Goal: Information Seeking & Learning: Learn about a topic

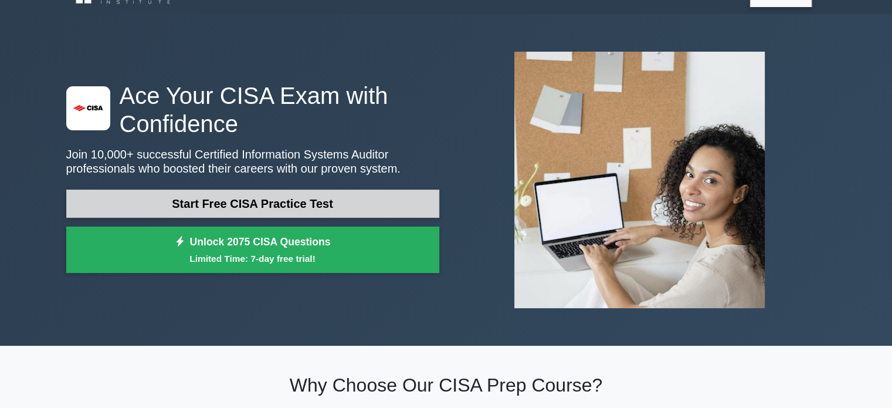
click at [274, 204] on link "Start Free CISA Practice Test" at bounding box center [252, 203] width 373 height 28
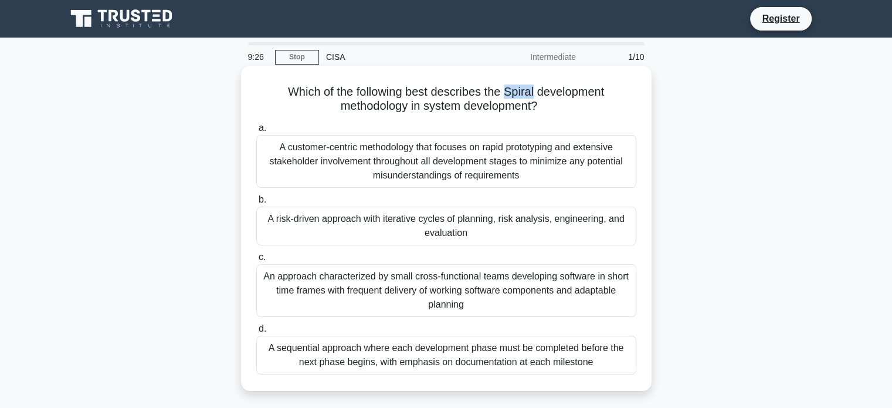
drag, startPoint x: 507, startPoint y: 92, endPoint x: 535, endPoint y: 96, distance: 27.9
click at [535, 96] on h5 "Which of the following best describes the Spiral development methodology in sys…" at bounding box center [446, 98] width 382 height 29
copy h5 "Spiral"
click at [540, 89] on h5 "Which of the following best describes the Spiral development methodology in sys…" at bounding box center [446, 98] width 382 height 29
click at [579, 148] on div "A customer-centric methodology that focuses on rapid prototyping and extensive …" at bounding box center [446, 161] width 380 height 53
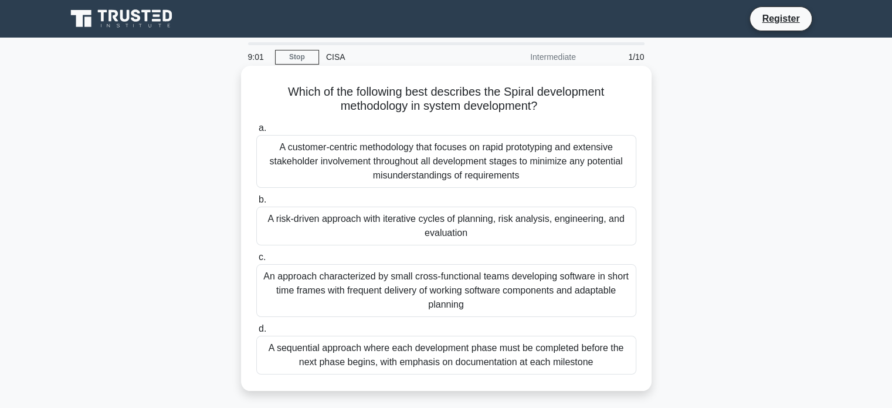
click at [256, 132] on input "a. A customer-centric methodology that focuses on rapid prototyping and extensi…" at bounding box center [256, 128] width 0 height 8
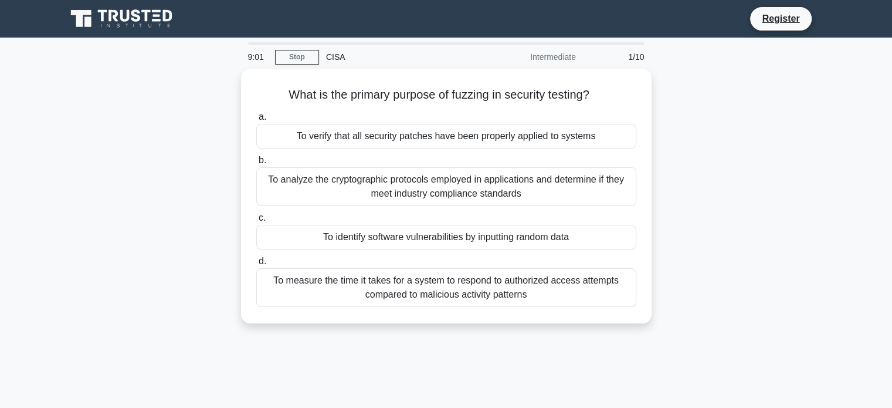
click at [579, 148] on div "a. To verify that all security patches have been properly applied to systems b.…" at bounding box center [446, 208] width 394 height 202
click at [279, 60] on link "Stop" at bounding box center [297, 57] width 44 height 15
